Goal: Navigation & Orientation: Find specific page/section

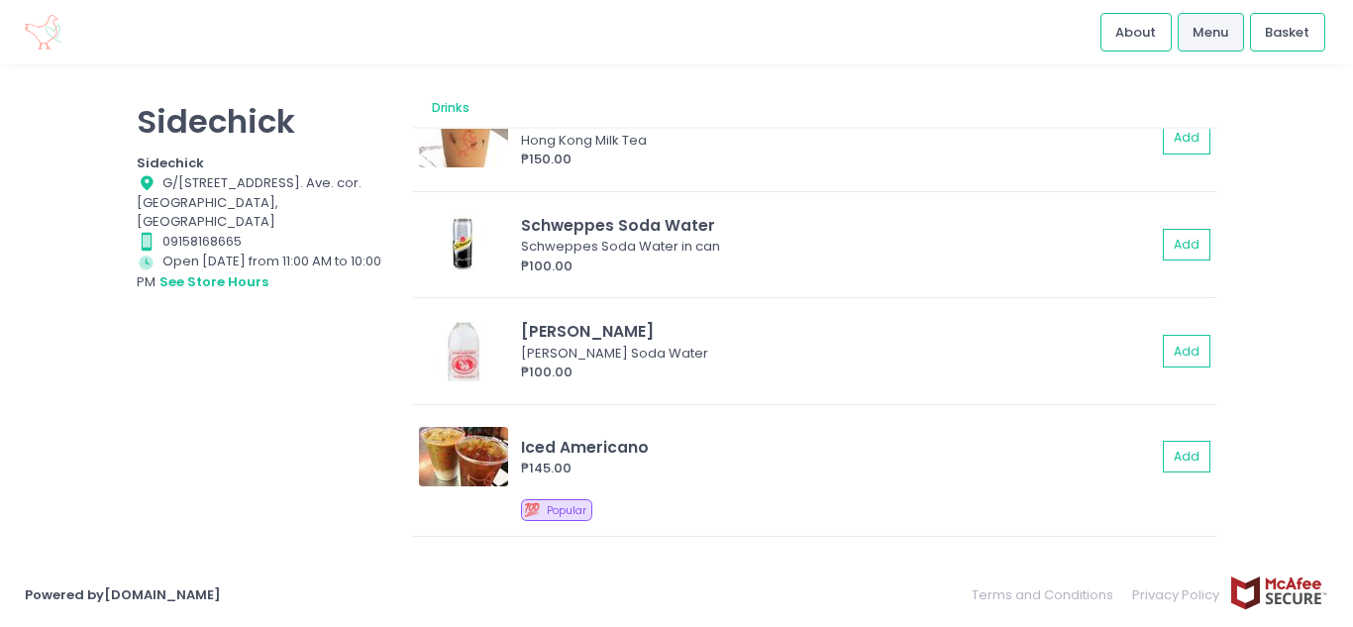
scroll to position [272, 0]
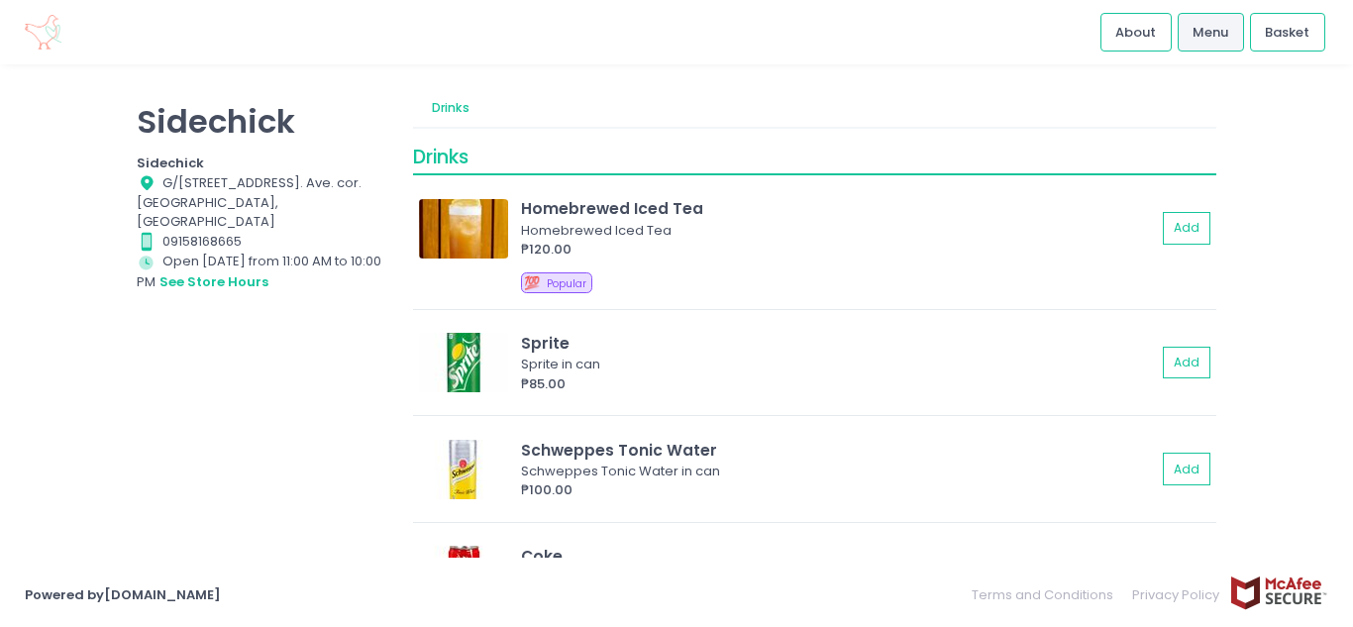
click at [1193, 50] on link "Menu" at bounding box center [1211, 32] width 66 height 38
